Goal: Task Accomplishment & Management: Manage account settings

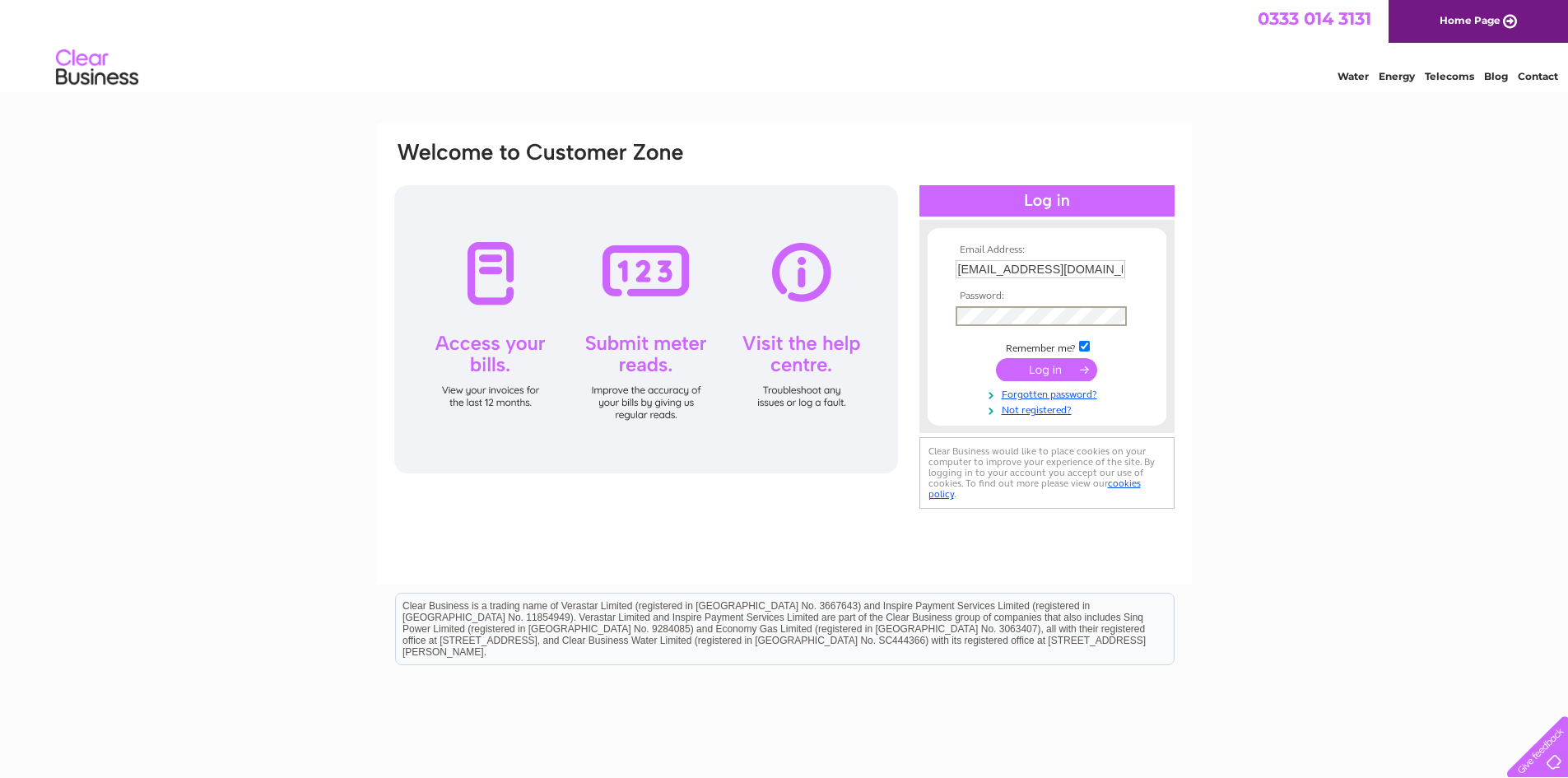
click at [996, 358] on input "submit" at bounding box center [1046, 370] width 101 height 23
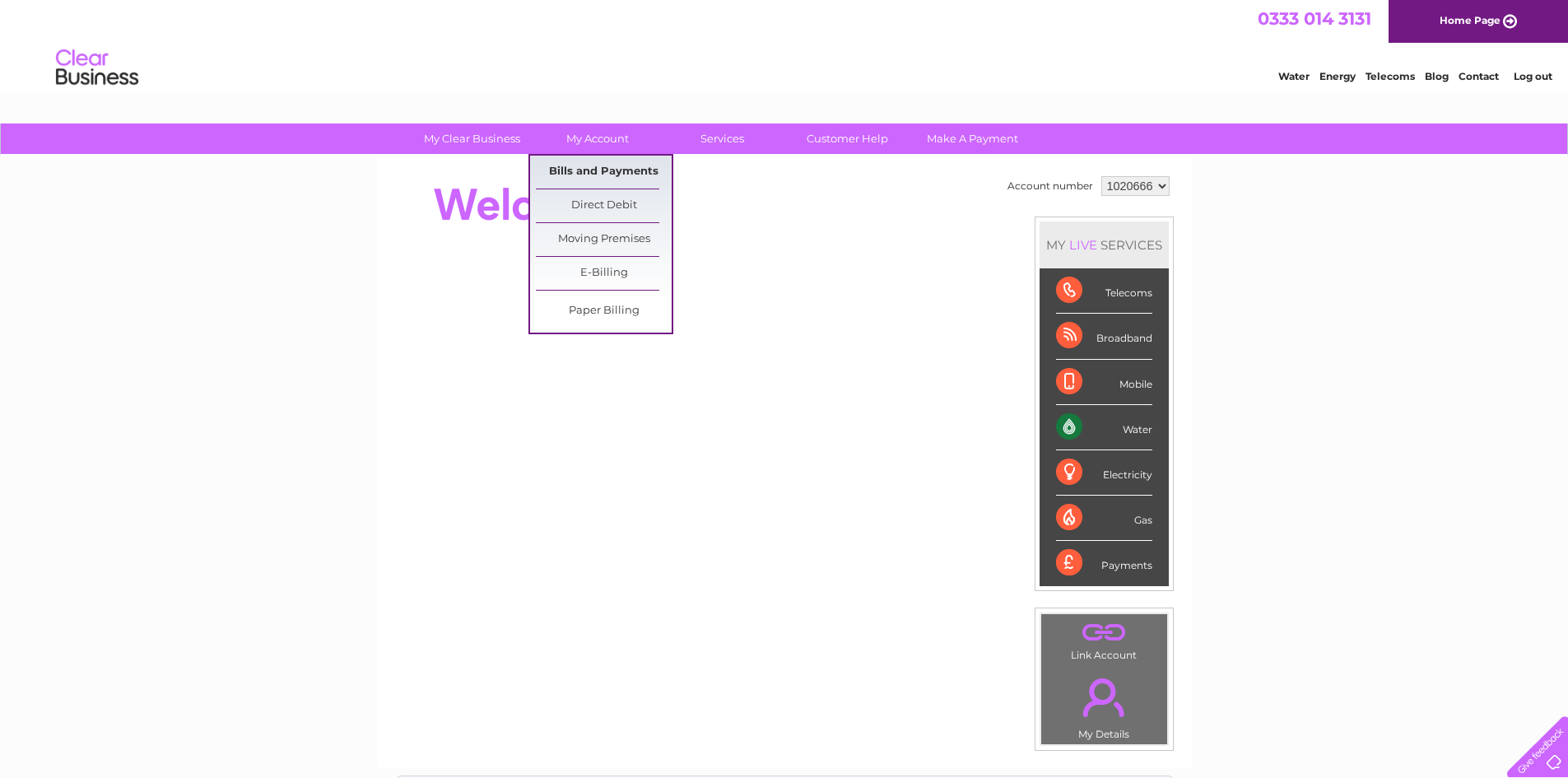
click at [630, 169] on link "Bills and Payments" at bounding box center [604, 171] width 136 height 33
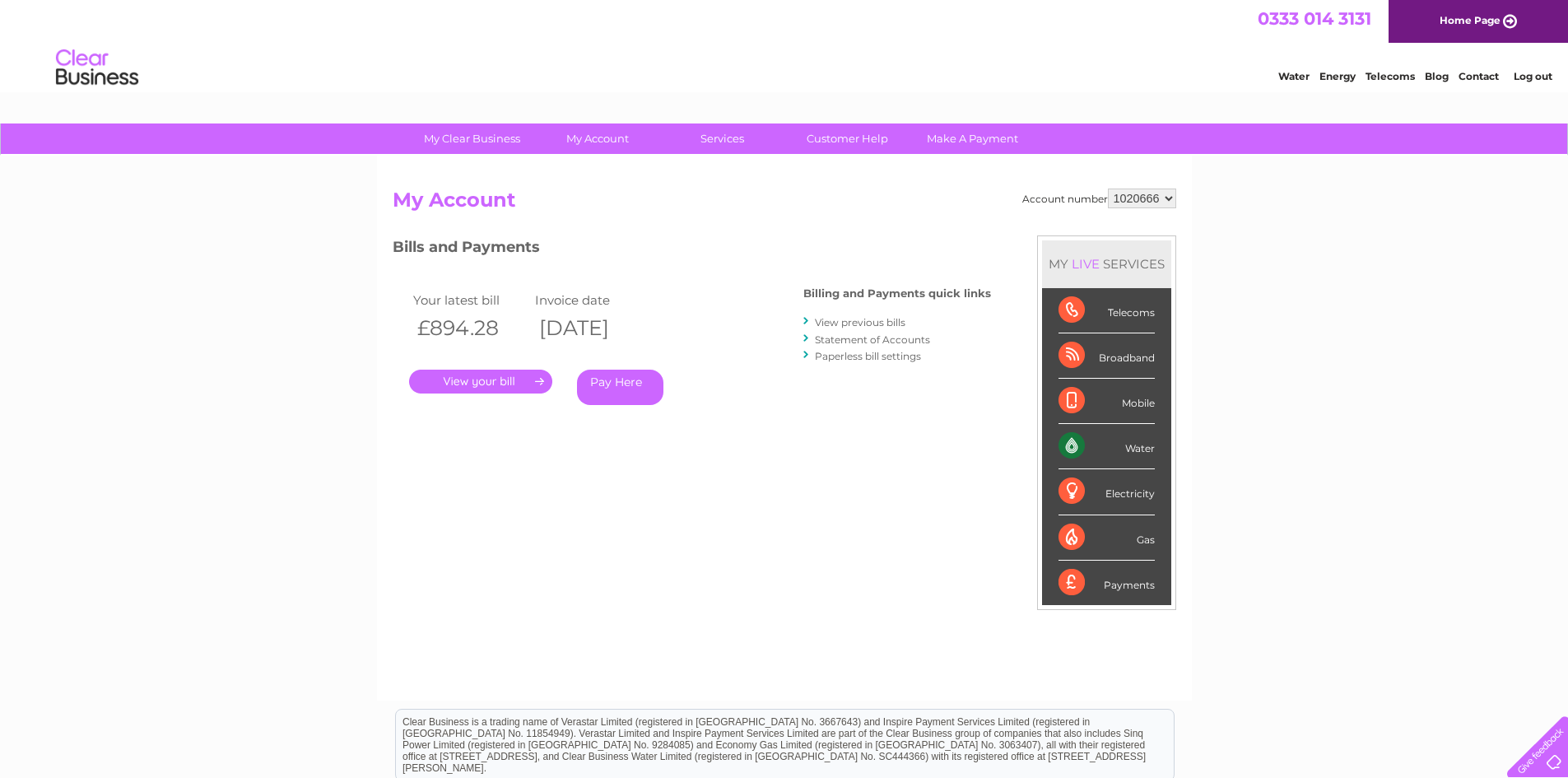
click at [891, 321] on link "View previous bills" at bounding box center [859, 322] width 90 height 13
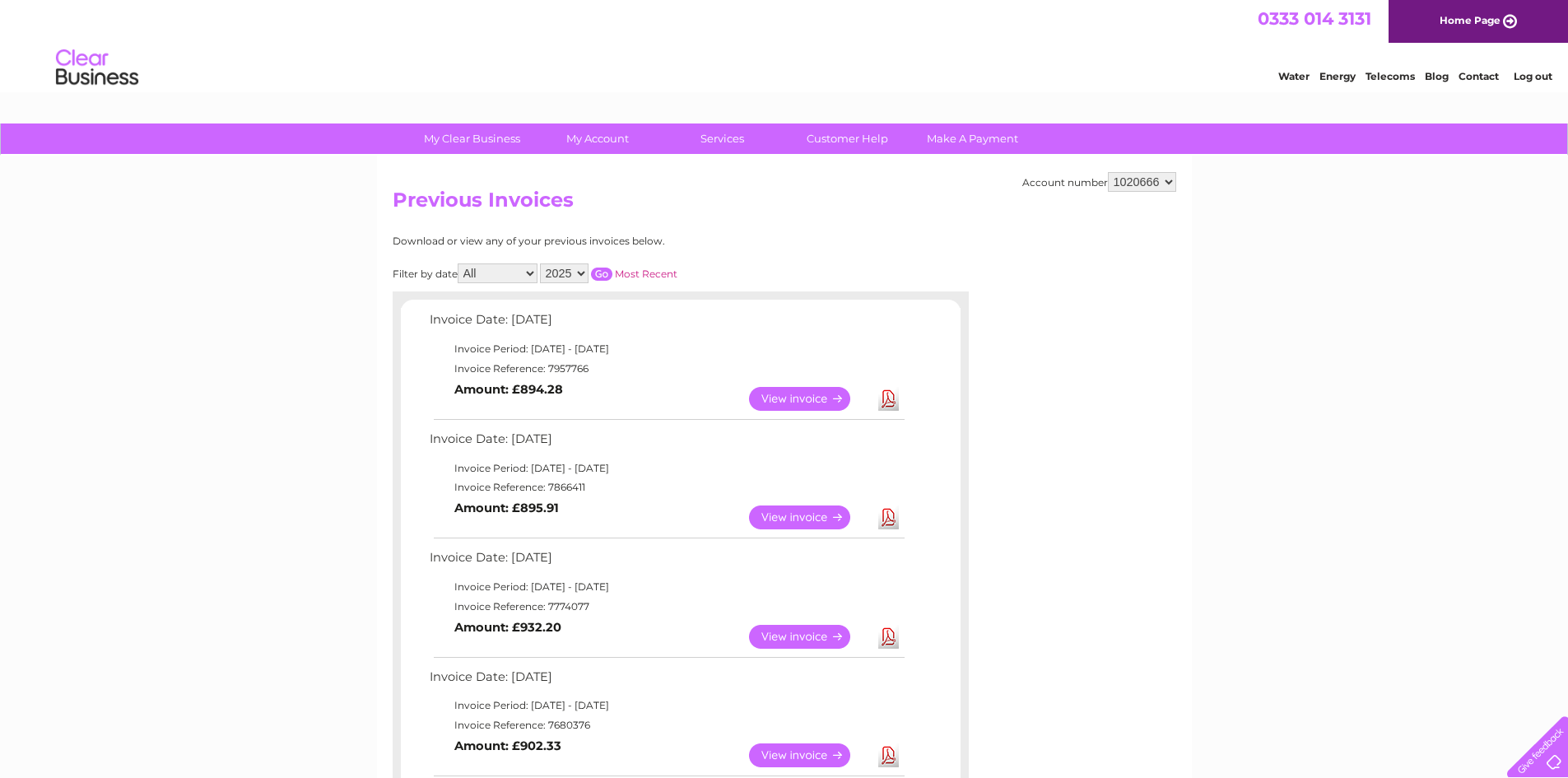
click at [883, 401] on link "Download" at bounding box center [888, 398] width 21 height 24
click at [1536, 74] on link "Log out" at bounding box center [1532, 76] width 38 height 13
